Goal: Browse casually: Explore the website without a specific task or goal

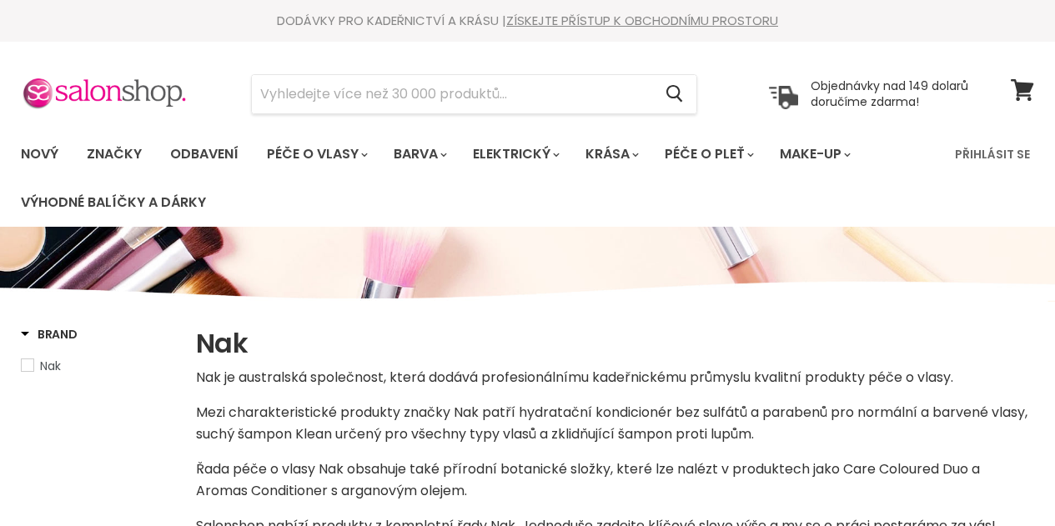
select select "manual"
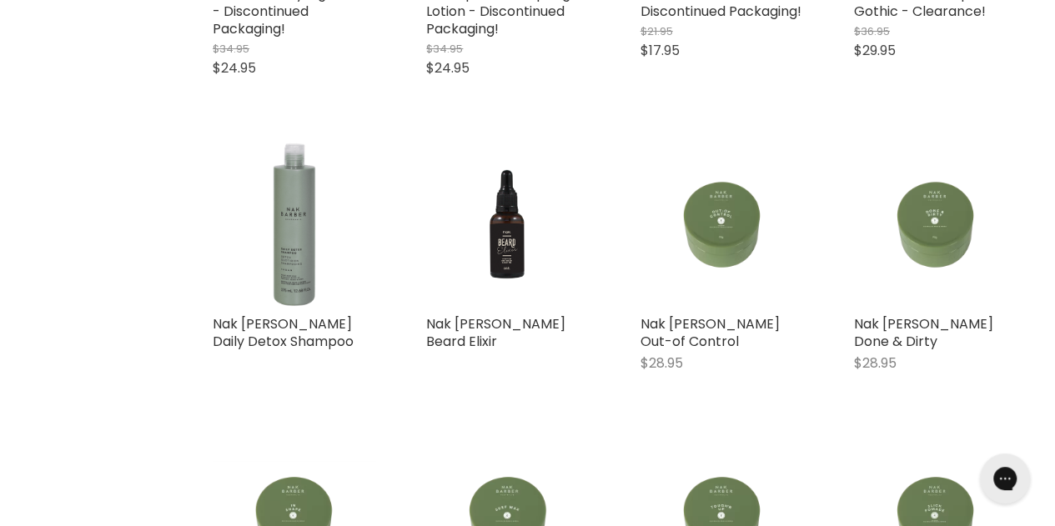
scroll to position [3204, 0]
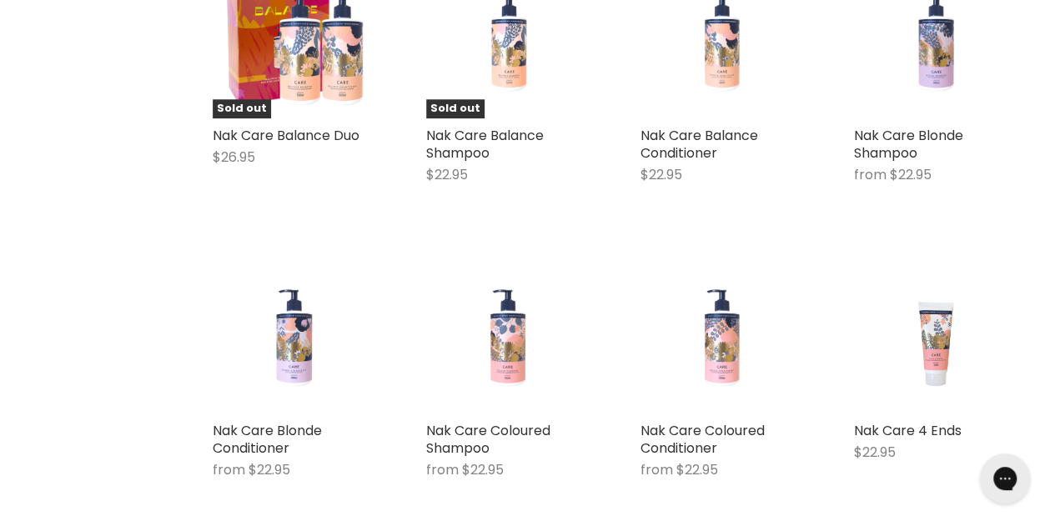
scroll to position [3938, 0]
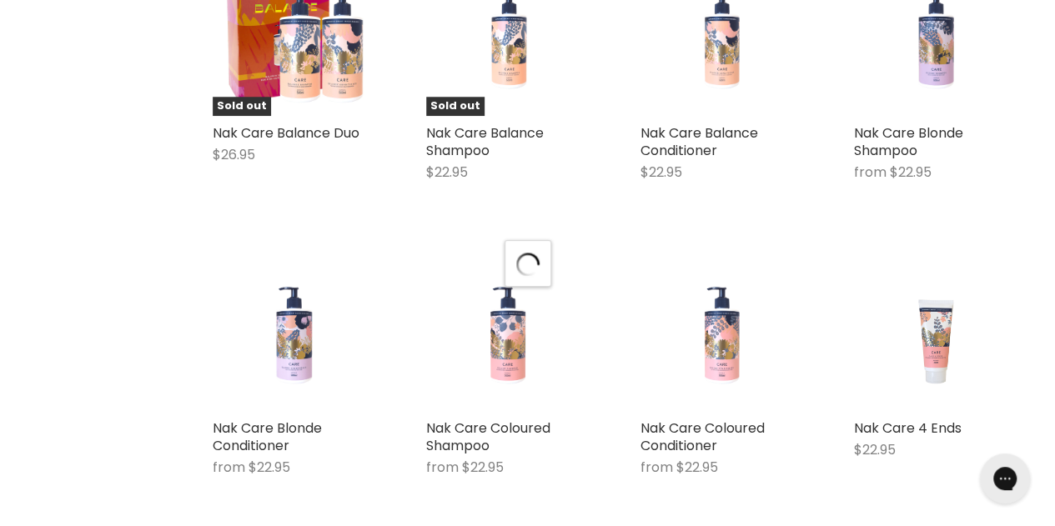
select select "manual"
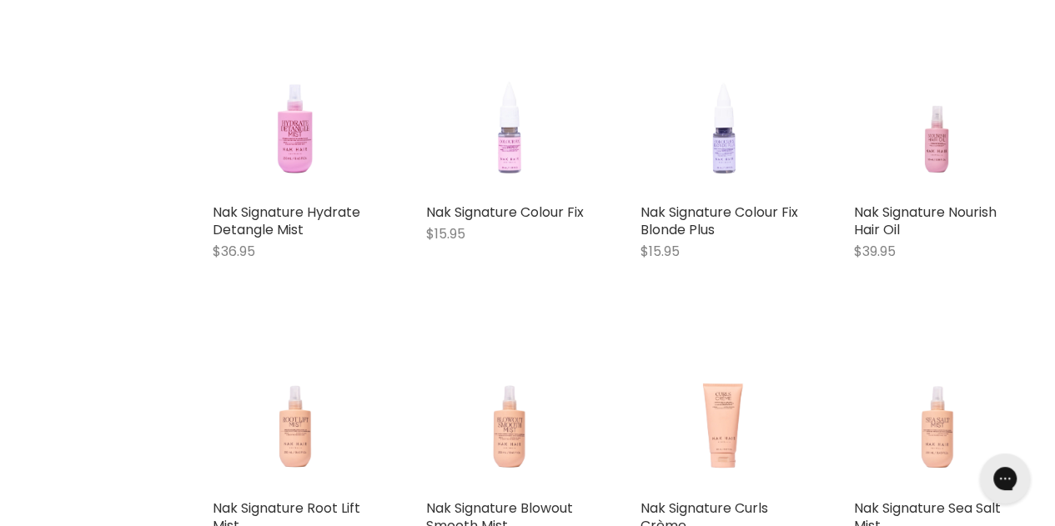
scroll to position [7643, 0]
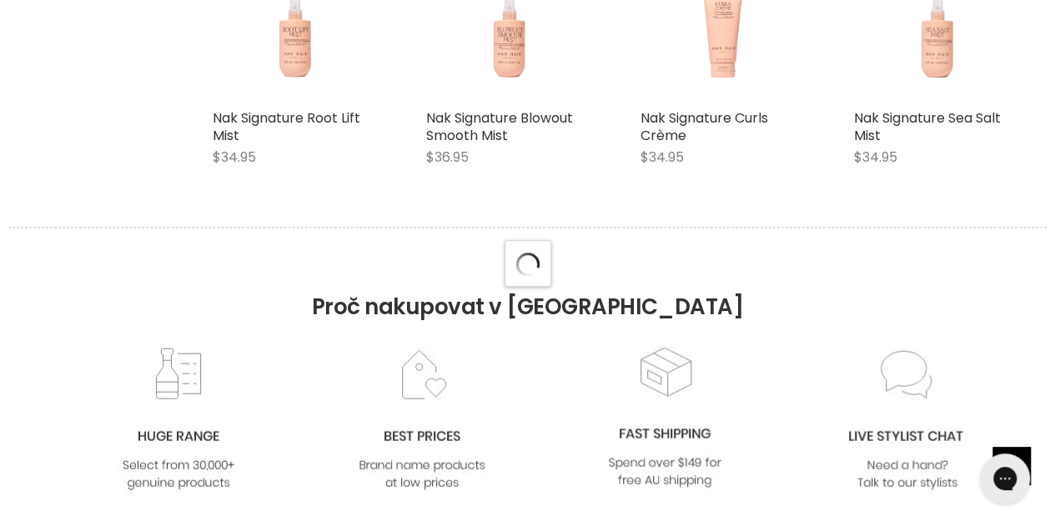
select select "manual"
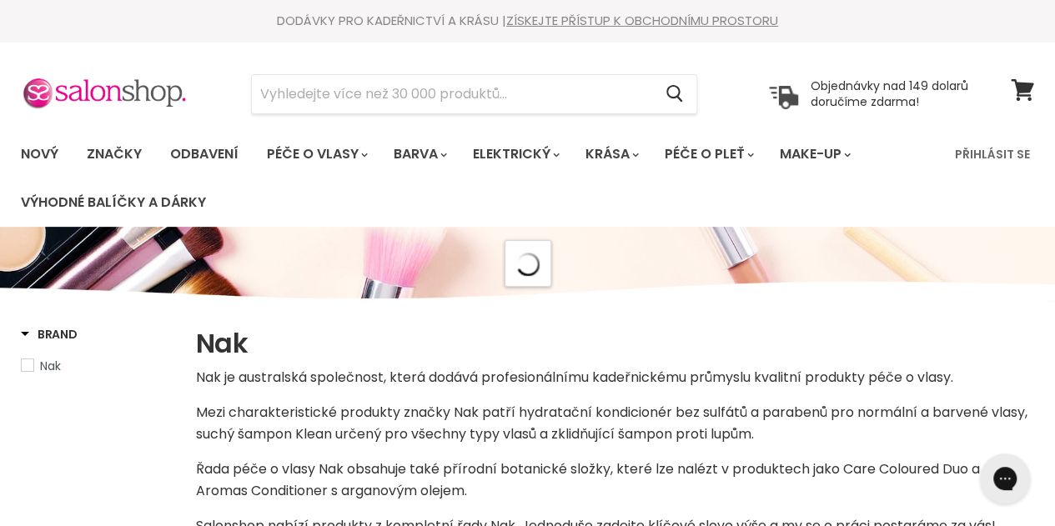
select select "manual"
